Goal: Information Seeking & Learning: Learn about a topic

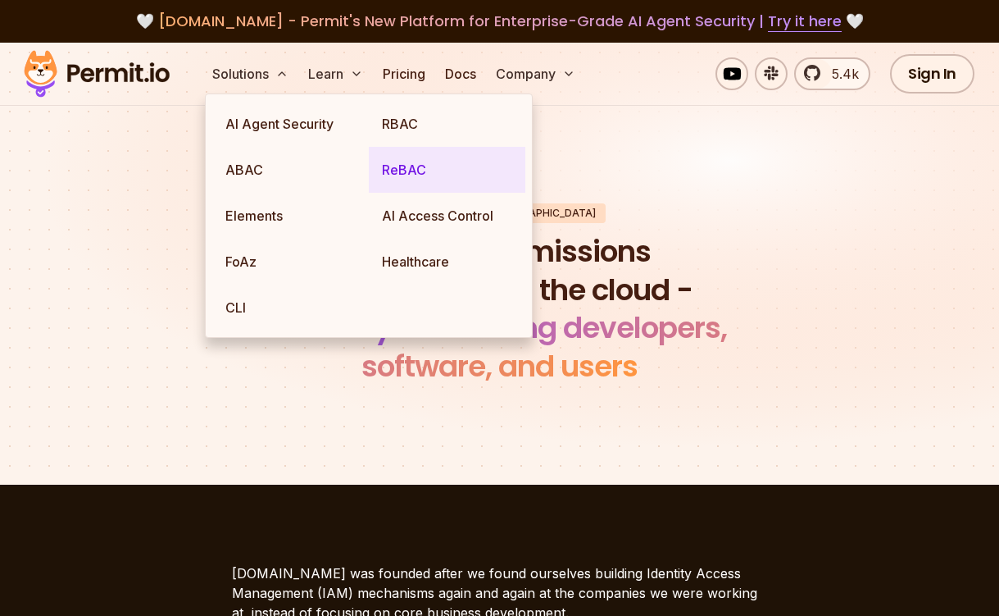
click at [398, 173] on link "ReBAC" at bounding box center [447, 170] width 157 height 46
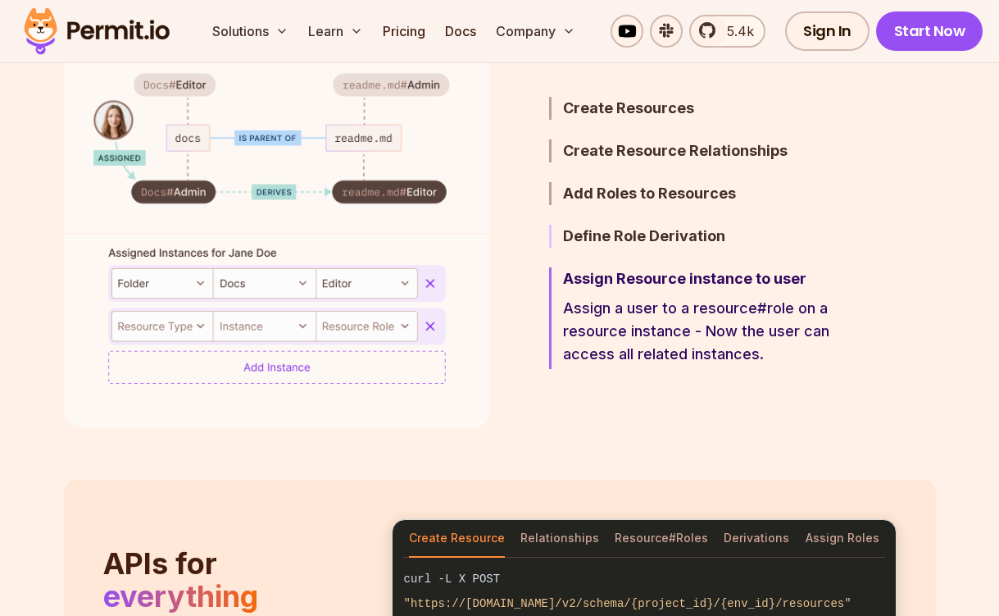
scroll to position [1039, 0]
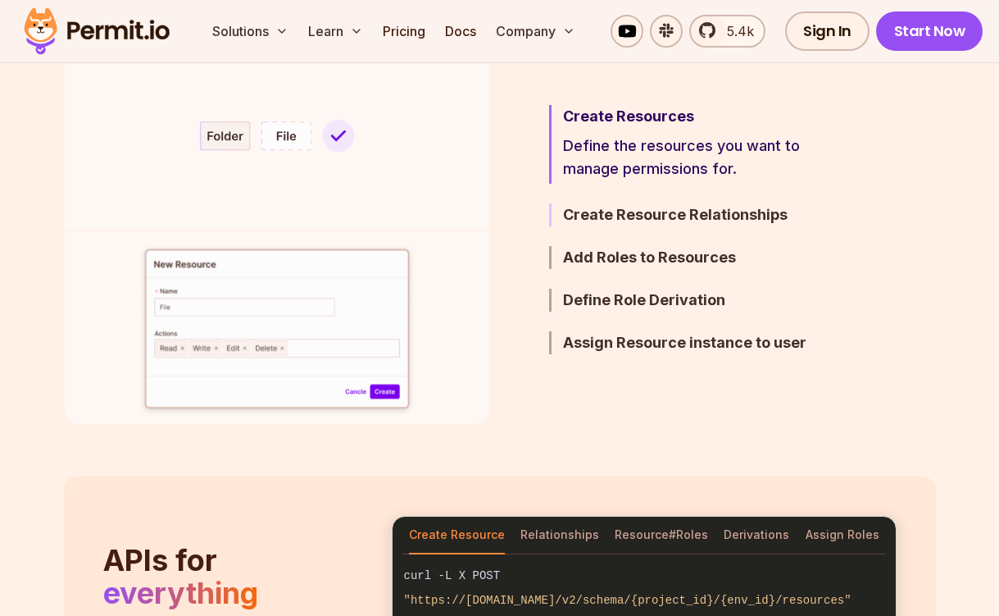
click at [617, 210] on h3 "Create Resource Relationships" at bounding box center [706, 214] width 286 height 23
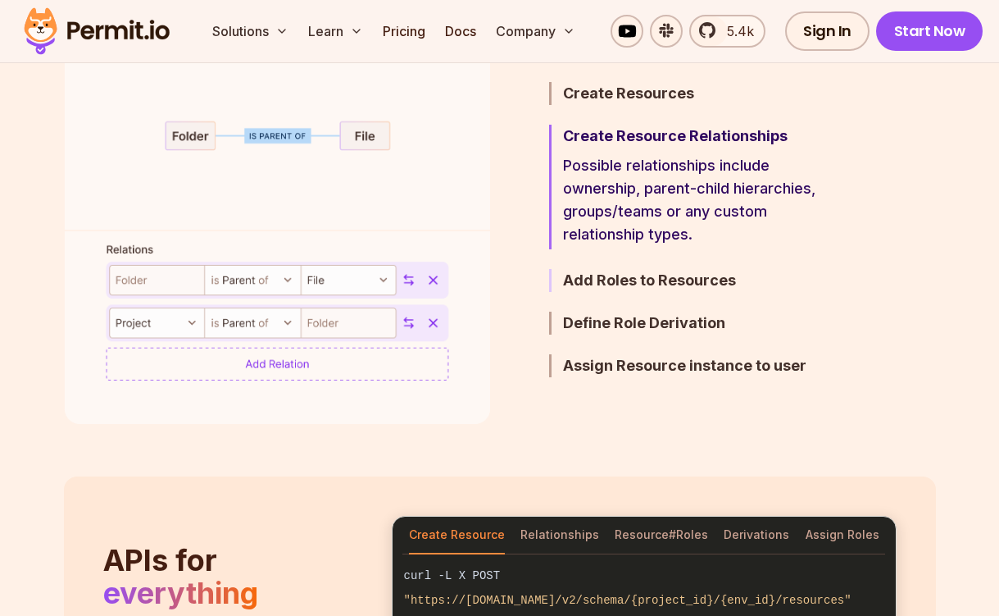
click at [603, 280] on h3 "Add Roles to Resources" at bounding box center [706, 280] width 286 height 23
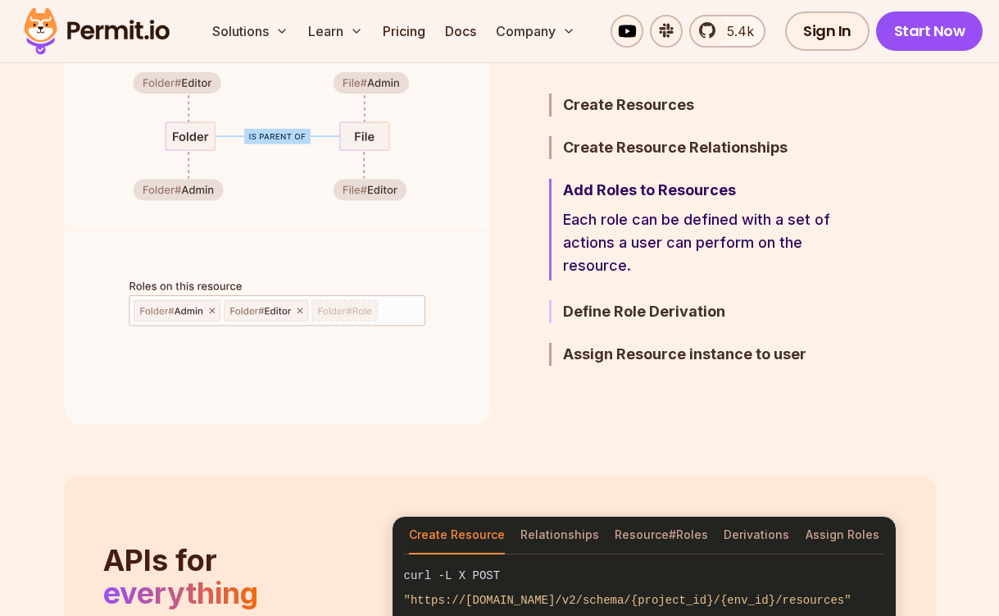
click at [630, 306] on h3 "Define Role Derivation" at bounding box center [706, 311] width 286 height 23
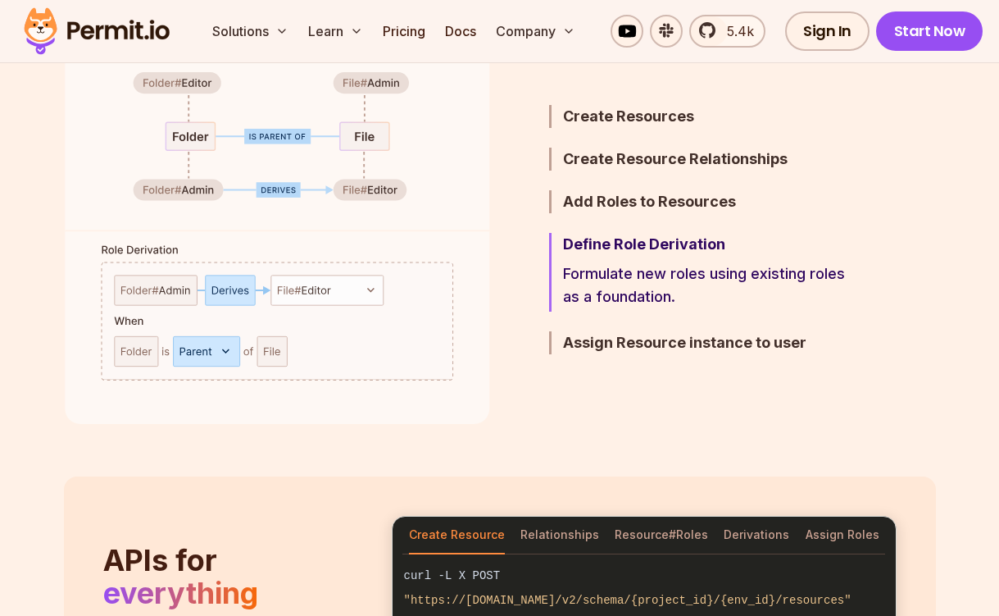
scroll to position [1145, 0]
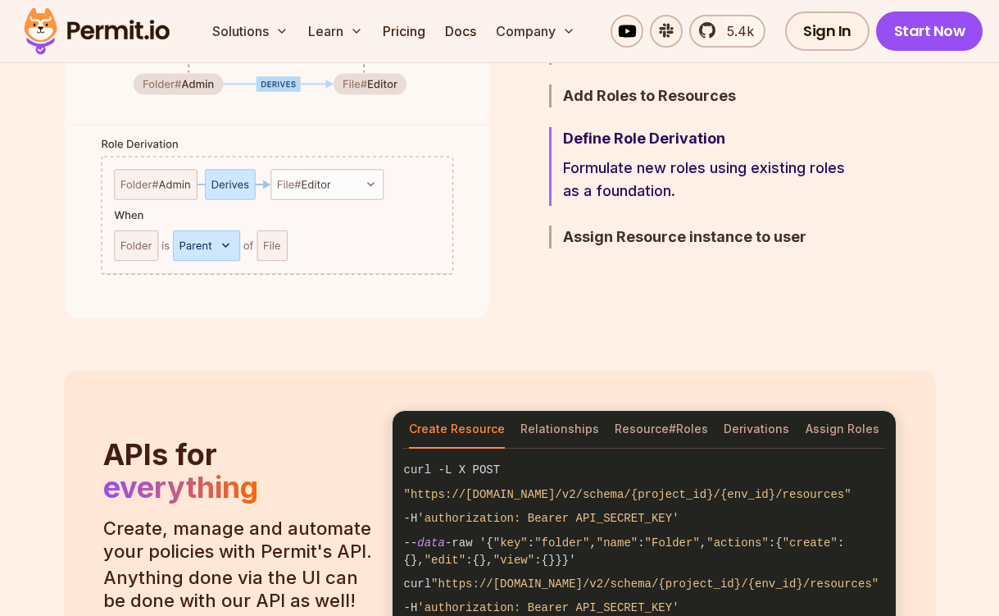
drag, startPoint x: 626, startPoint y: 234, endPoint x: 556, endPoint y: 271, distance: 79.2
click at [626, 234] on h3 "Assign Resource instance to user" at bounding box center [706, 236] width 286 height 23
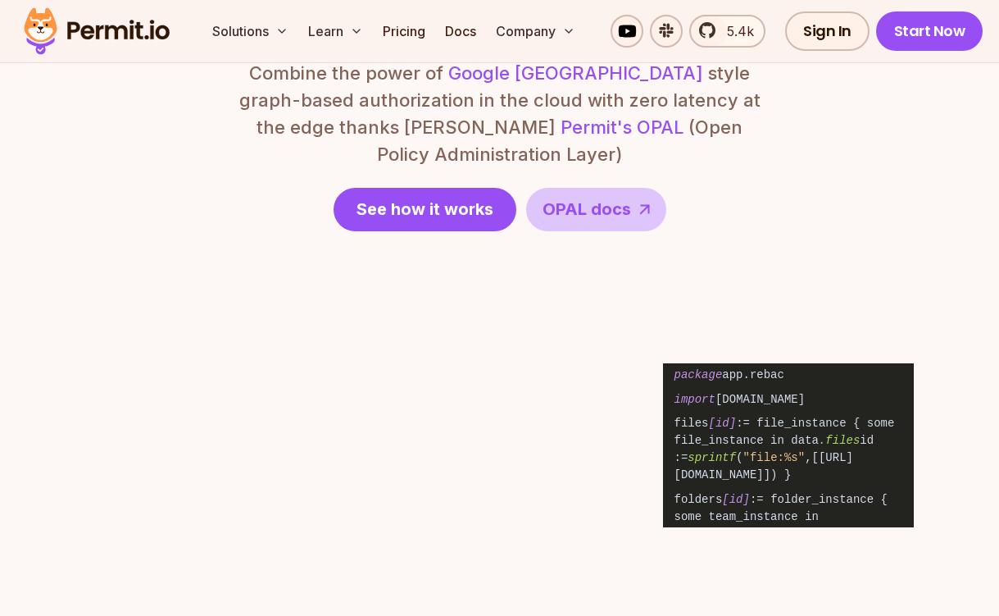
scroll to position [2121, 0]
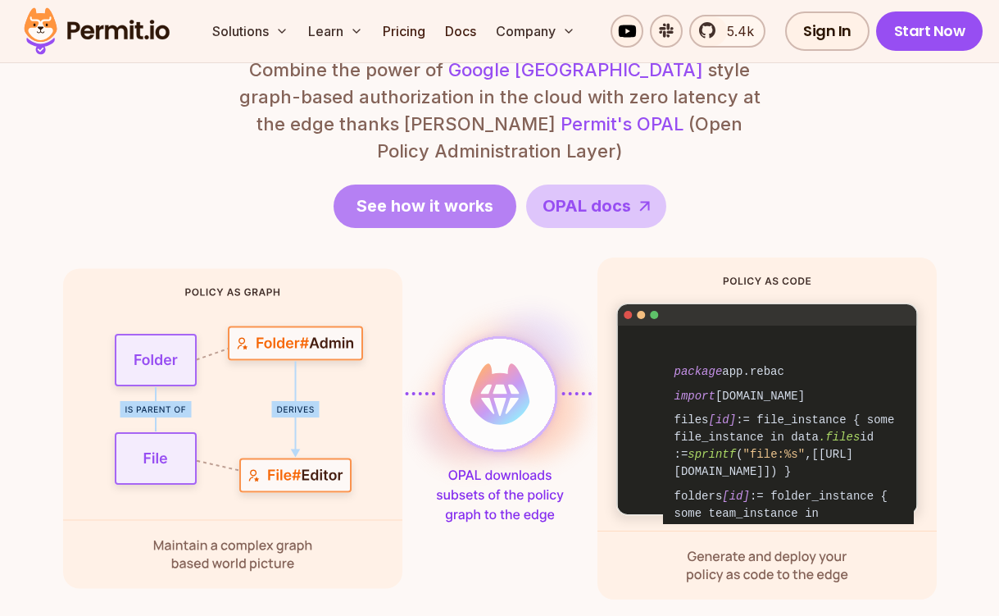
click at [443, 194] on span "See how it works" at bounding box center [425, 205] width 137 height 23
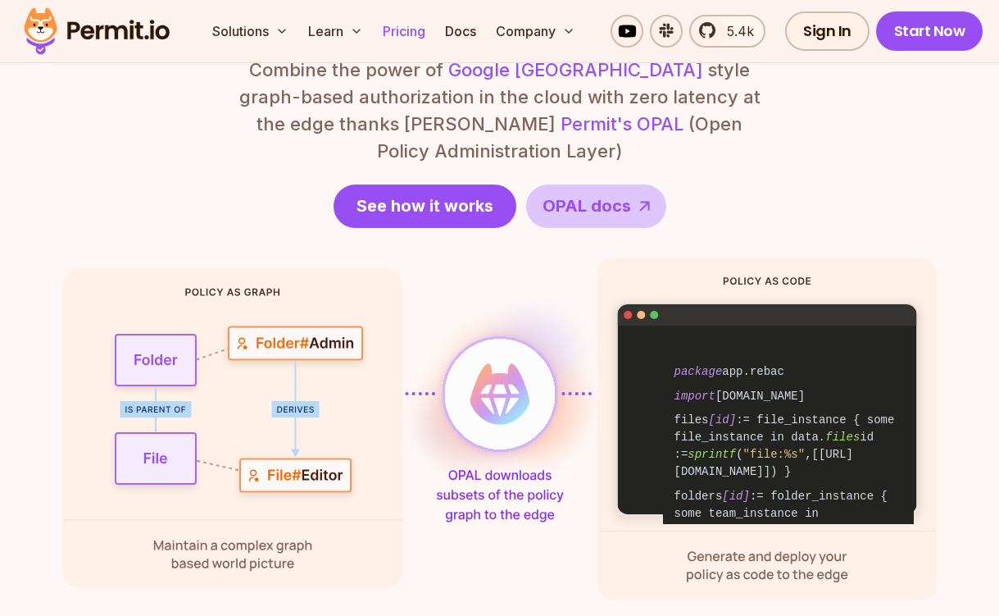
click at [413, 33] on link "Pricing" at bounding box center [404, 31] width 56 height 33
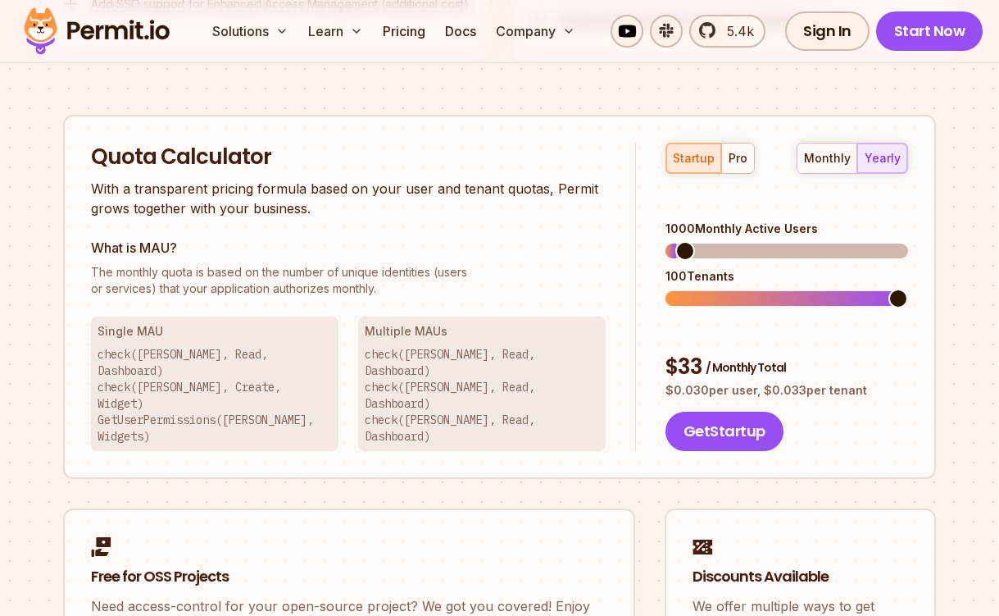
scroll to position [1837, 0]
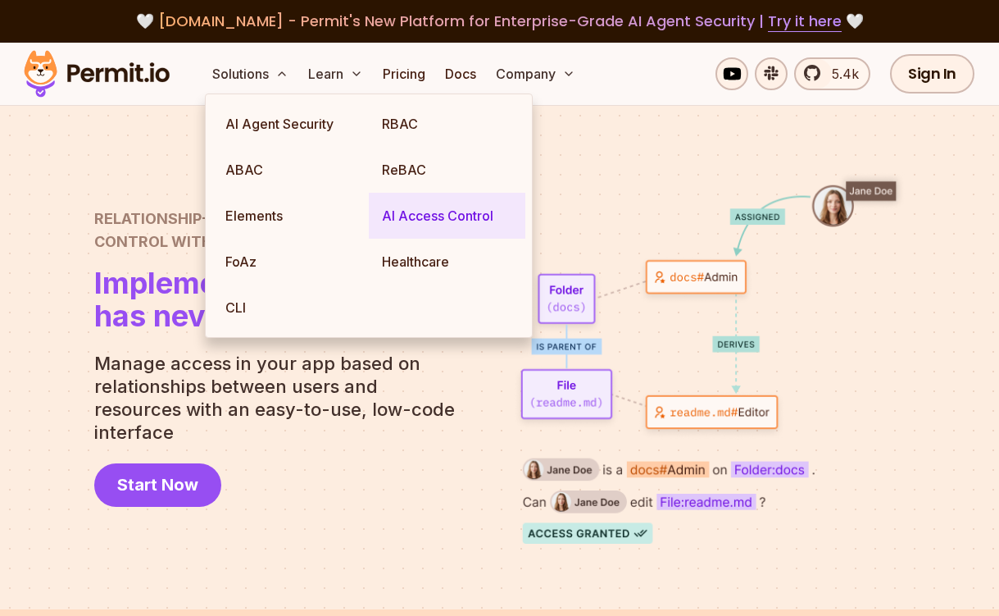
click at [395, 213] on link "AI Access Control" at bounding box center [447, 216] width 157 height 46
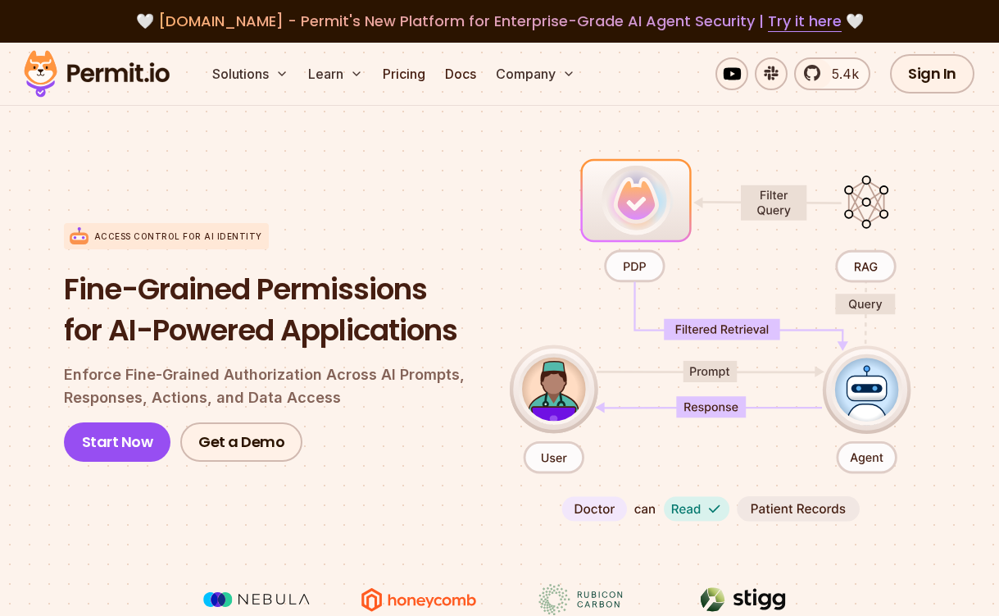
click at [360, 524] on div "Access control for AI Identity Fine-Grained Permissions for AI-Powered Applicat…" at bounding box center [274, 342] width 420 height 377
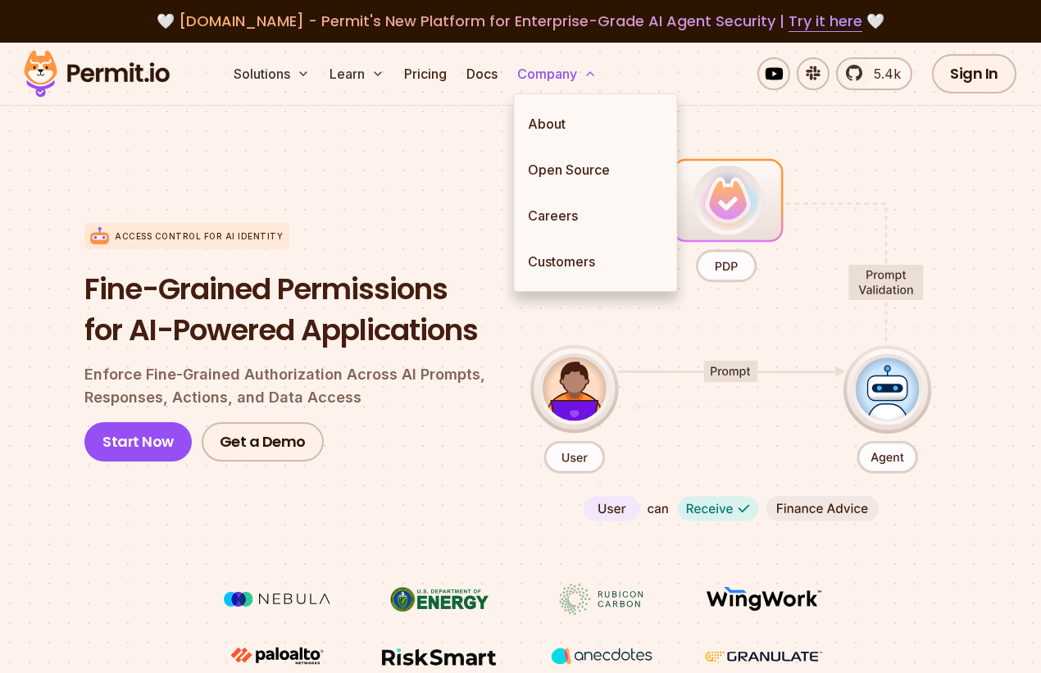
click at [539, 79] on button "Company" at bounding box center [557, 73] width 93 height 33
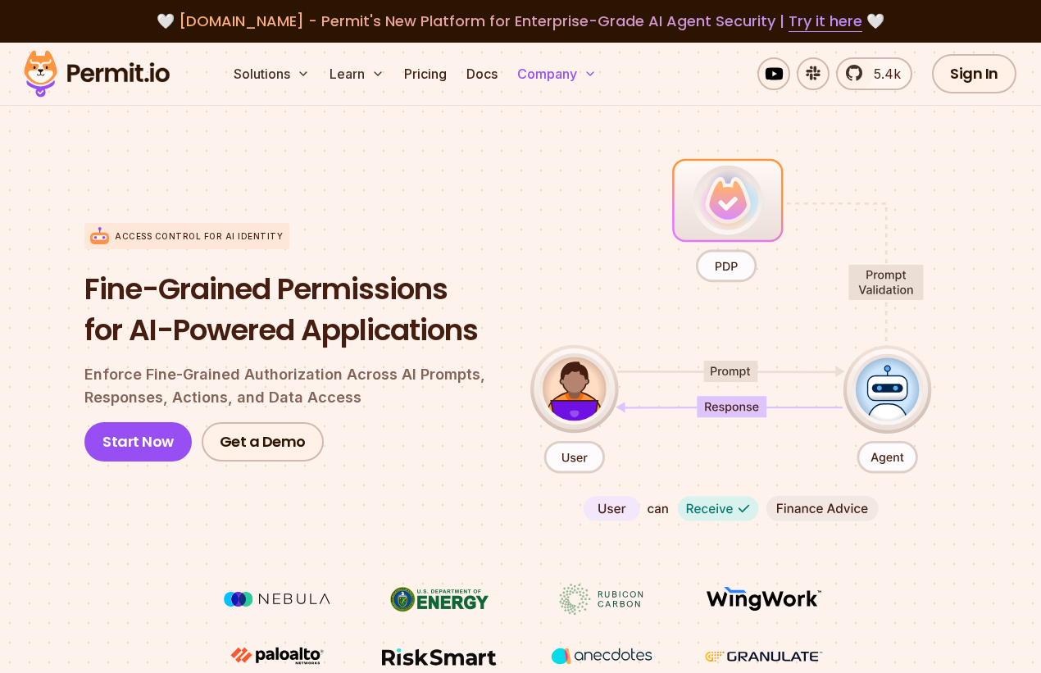
click at [539, 79] on button "Company" at bounding box center [557, 73] width 93 height 33
click at [558, 76] on button "Company" at bounding box center [557, 73] width 93 height 33
